Goal: Task Accomplishment & Management: Complete application form

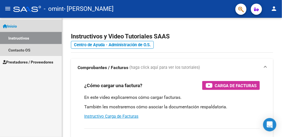
click at [16, 36] on link "Instructivos" at bounding box center [31, 38] width 62 height 12
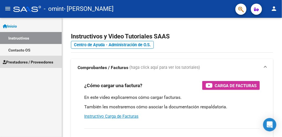
click at [14, 57] on link "Prestadores / Proveedores" at bounding box center [31, 62] width 62 height 12
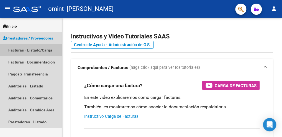
click at [17, 51] on link "Facturas - Listado/Carga" at bounding box center [31, 50] width 62 height 12
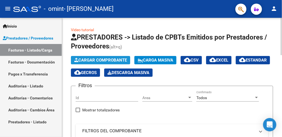
click at [81, 58] on span "Cargar Comprobante" at bounding box center [100, 59] width 53 height 5
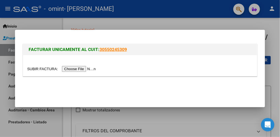
click at [80, 69] on input "file" at bounding box center [62, 69] width 70 height 6
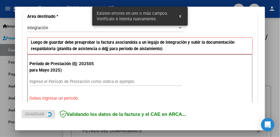
scroll to position [137, 0]
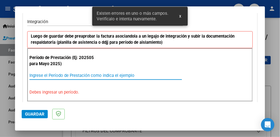
click at [70, 76] on input "Ingrese el Período de Prestación como indica el ejemplo" at bounding box center [105, 75] width 152 height 5
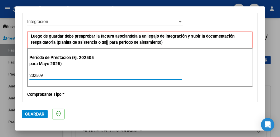
type input "202509"
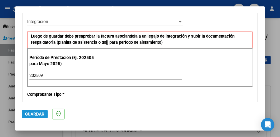
click at [40, 112] on span "Guardar" at bounding box center [34, 113] width 19 height 5
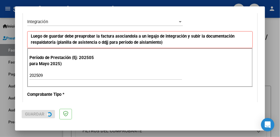
scroll to position [0, 0]
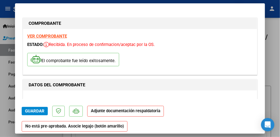
click at [258, 97] on mat-dialog-content "COMPROBANTE VER COMPROBANTE ESTADO: Recibida. En proceso de confirmacion/acepta…" at bounding box center [140, 54] width 250 height 89
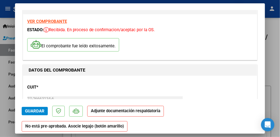
click at [260, 96] on mat-dialog-content "COMPROBANTE VER COMPROBANTE ESTADO: Recibida. En proceso de confirmacion/acepta…" at bounding box center [140, 54] width 250 height 89
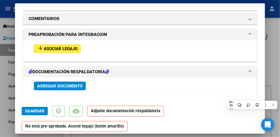
scroll to position [489, 0]
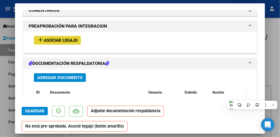
click at [76, 38] on span "Asociar Legajo" at bounding box center [61, 40] width 34 height 5
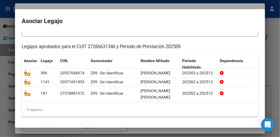
scroll to position [53, 0]
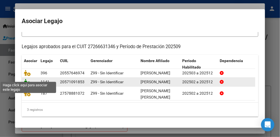
click at [27, 79] on icon at bounding box center [27, 82] width 7 height 6
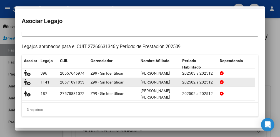
scroll to position [0, 0]
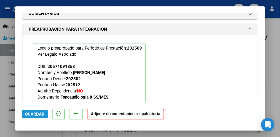
click at [40, 114] on span "Guardar" at bounding box center [34, 113] width 19 height 5
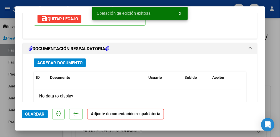
scroll to position [600, 0]
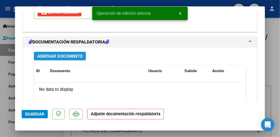
click at [82, 54] on span "Agregar Documento" at bounding box center [59, 56] width 45 height 5
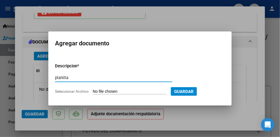
type input "planilla"
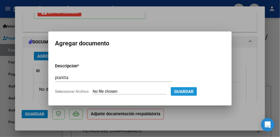
click at [193, 92] on span "Guardar" at bounding box center [183, 91] width 19 height 5
click at [149, 92] on input "Seleccionar Archivo" at bounding box center [130, 91] width 74 height 5
type input "C:\fakepath\planilla.pdf"
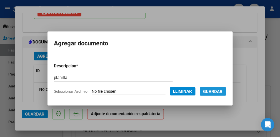
click at [222, 91] on span "Guardar" at bounding box center [212, 91] width 19 height 5
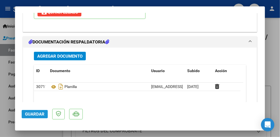
click at [31, 110] on button "Guardar" at bounding box center [35, 114] width 26 height 8
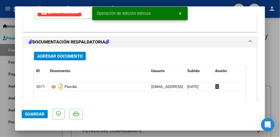
click at [274, 30] on div at bounding box center [140, 68] width 280 height 137
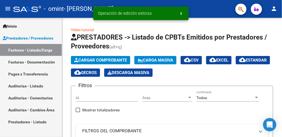
click at [280, 1] on mat-toolbar "menu - omint - [PERSON_NAME] person" at bounding box center [141, 9] width 282 height 18
click at [276, 7] on mat-icon "person" at bounding box center [274, 8] width 7 height 7
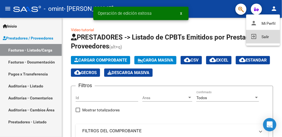
click at [264, 35] on button "exit_to_app Salir" at bounding box center [264, 36] width 34 height 13
